Goal: Find specific page/section: Find specific page/section

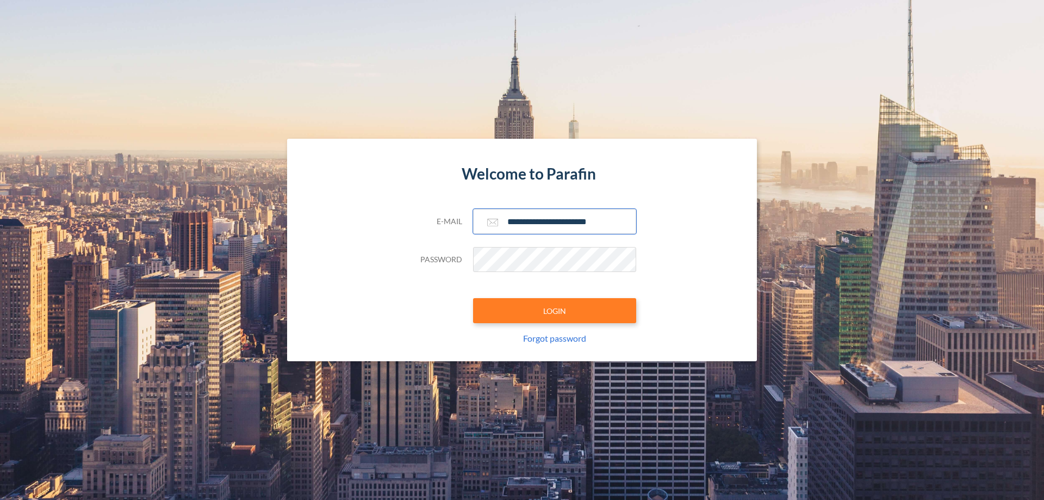
type input "**********"
click at [554, 310] on button "LOGIN" at bounding box center [554, 310] width 163 height 25
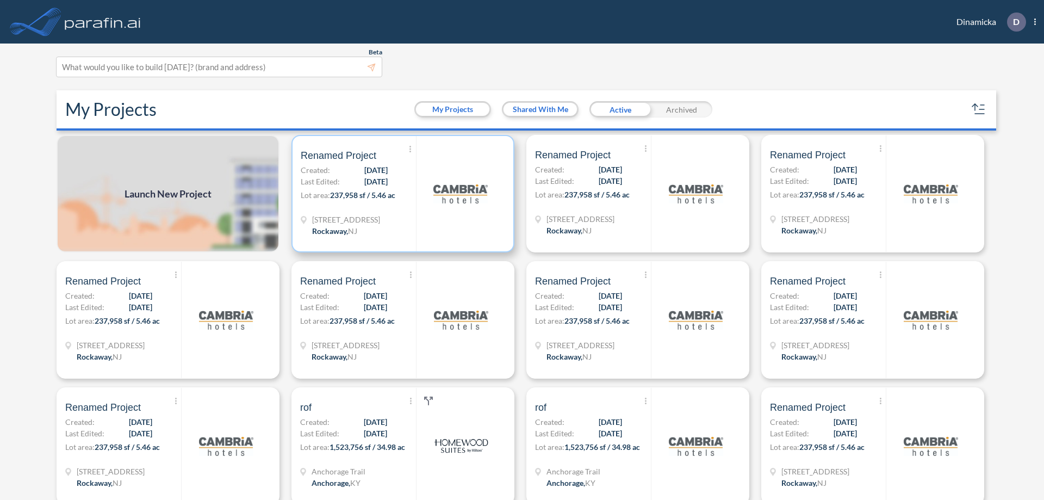
scroll to position [3, 0]
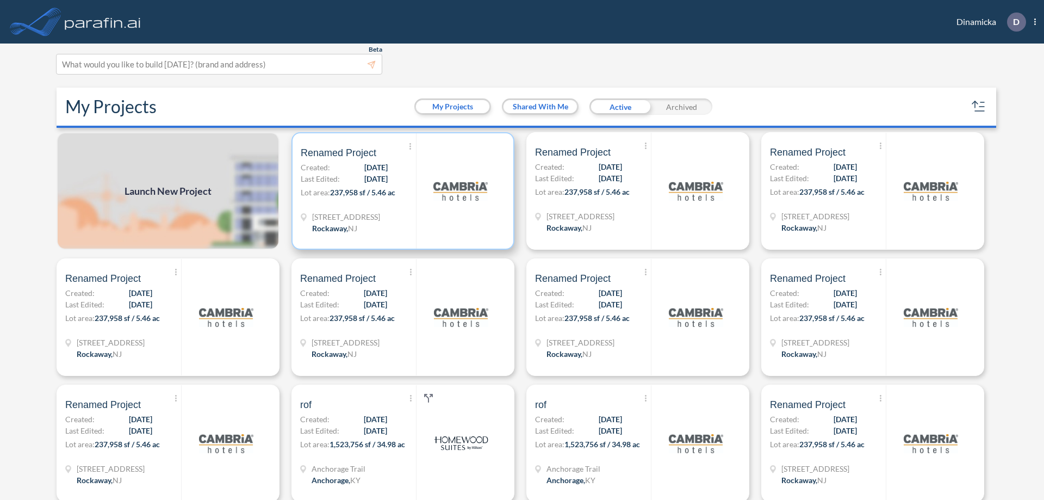
click at [401, 191] on p "Lot area: 237,958 sf / 5.46 ac" at bounding box center [358, 194] width 115 height 16
